Goal: Task Accomplishment & Management: Complete application form

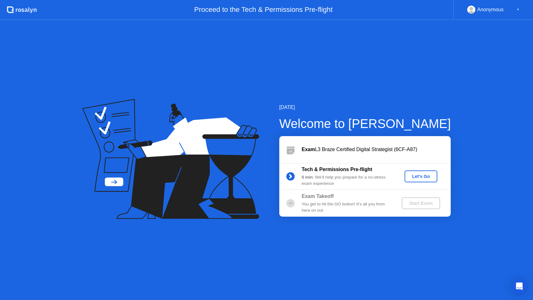
click at [440, 125] on div "Welcome to [PERSON_NAME]" at bounding box center [365, 123] width 172 height 19
click at [417, 180] on button "Let's Go" at bounding box center [421, 176] width 33 height 12
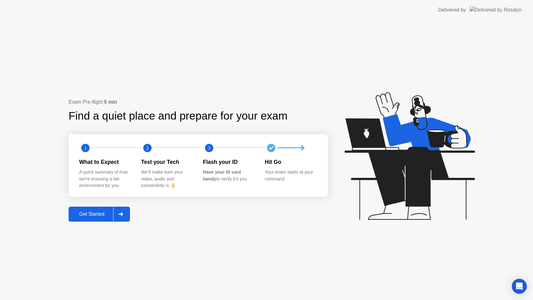
click at [85, 214] on div "Get Started" at bounding box center [91, 214] width 43 height 6
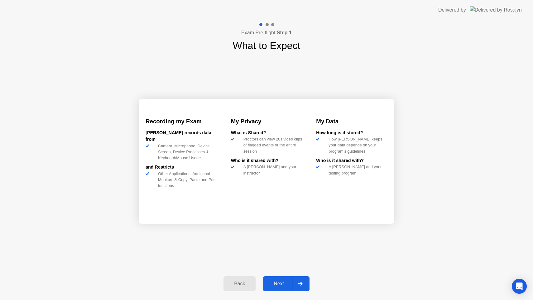
click at [285, 281] on div "Next" at bounding box center [279, 284] width 28 height 6
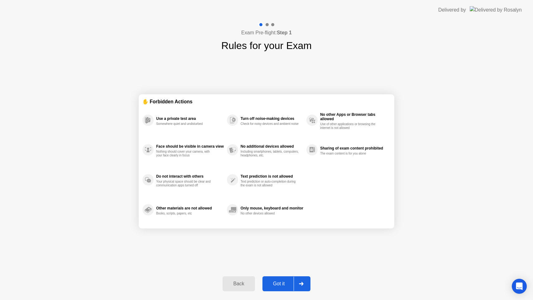
click at [279, 284] on div "Got it" at bounding box center [278, 284] width 29 height 6
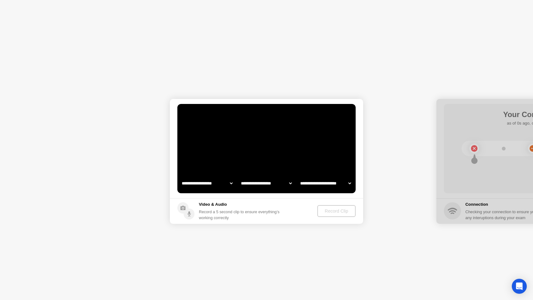
select select "**********"
select select "*******"
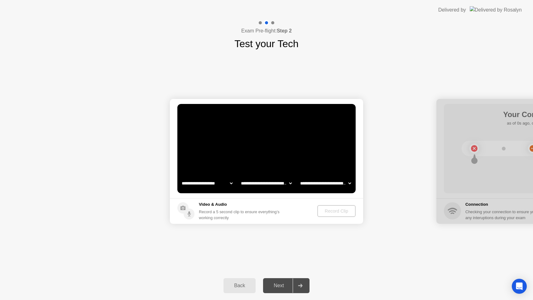
select select "**********"
click at [275, 283] on div "Next" at bounding box center [279, 285] width 28 height 6
click at [333, 210] on div "Record Clip" at bounding box center [336, 210] width 33 height 5
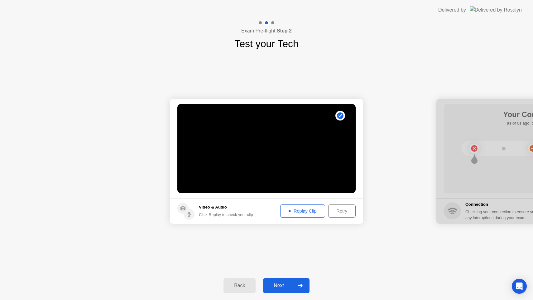
click at [277, 282] on div "Next" at bounding box center [279, 285] width 28 height 6
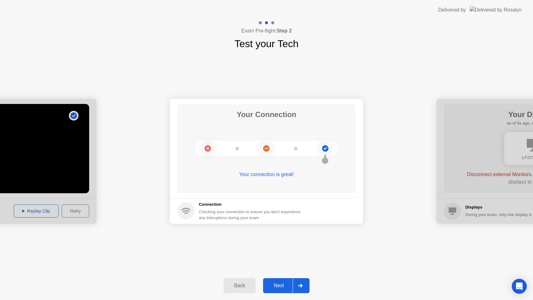
click at [277, 285] on div "Next" at bounding box center [279, 285] width 28 height 6
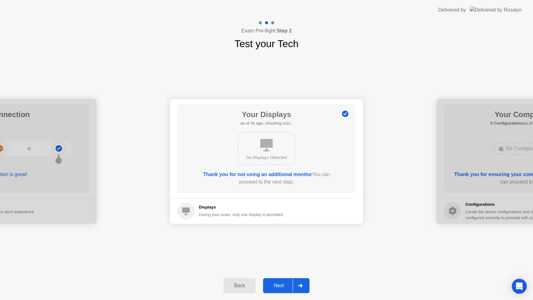
click at [278, 284] on div "Next" at bounding box center [279, 285] width 28 height 6
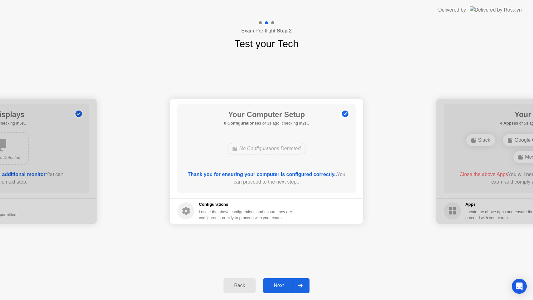
click at [277, 283] on div "Next" at bounding box center [279, 285] width 28 height 6
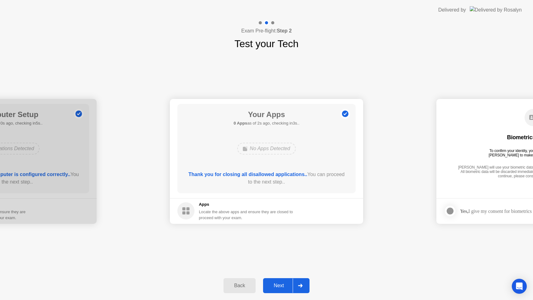
click at [280, 284] on div "Next" at bounding box center [279, 285] width 28 height 6
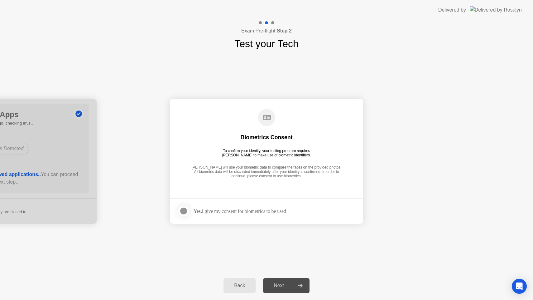
click at [238, 210] on div "Yes, I give my consent for biometrics to be used" at bounding box center [240, 211] width 93 height 6
click at [184, 208] on div at bounding box center [183, 210] width 7 height 7
click at [282, 281] on button "Next" at bounding box center [286, 285] width 46 height 15
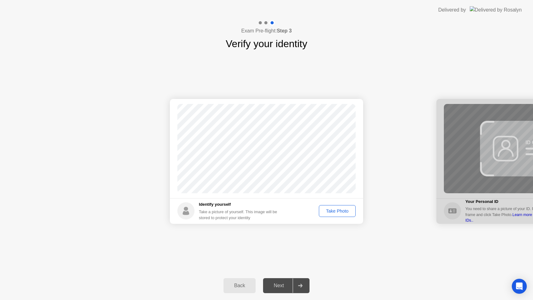
click at [330, 210] on div "Take Photo" at bounding box center [337, 210] width 32 height 5
click at [276, 285] on div "Next" at bounding box center [279, 285] width 28 height 6
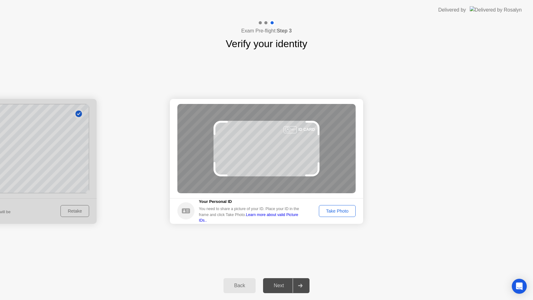
click at [341, 208] on div "Take Photo" at bounding box center [337, 210] width 32 height 5
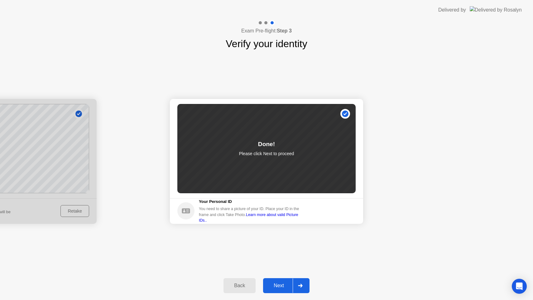
click at [274, 291] on button "Next" at bounding box center [286, 285] width 46 height 15
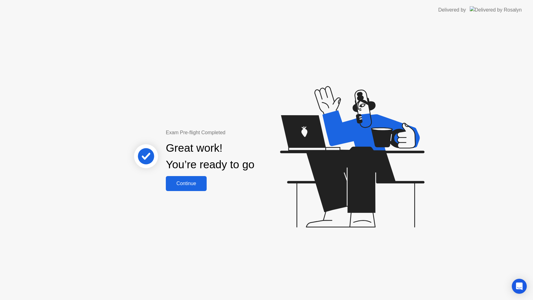
click at [181, 185] on div "Continue" at bounding box center [186, 183] width 37 height 6
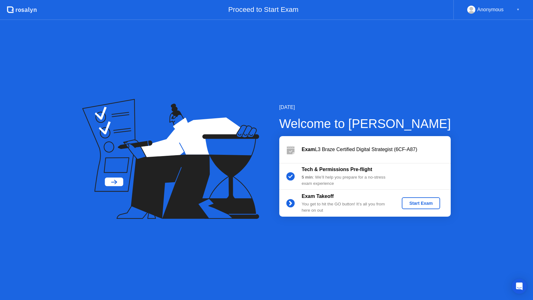
click at [420, 202] on div "Start Exam" at bounding box center [420, 202] width 33 height 5
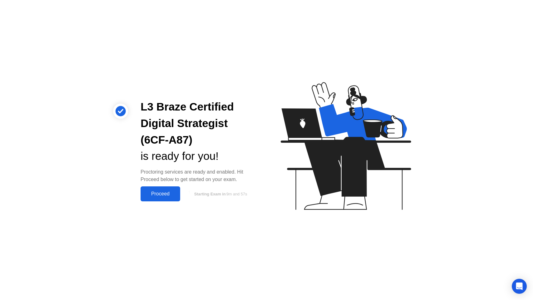
click at [167, 192] on div "Proceed" at bounding box center [160, 194] width 36 height 6
